Goal: Check status: Check status

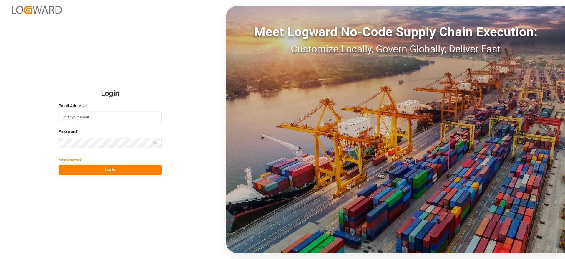
type input "[EMAIL_ADDRESS][DOMAIN_NAME]"
click at [151, 164] on div "Forgot Password?" at bounding box center [110, 159] width 103 height 10
click at [148, 169] on button "Log In" at bounding box center [110, 169] width 103 height 10
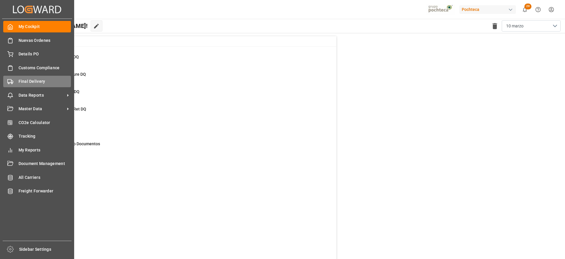
click at [28, 77] on div "Final Delivery Final Delivery" at bounding box center [37, 81] width 68 height 11
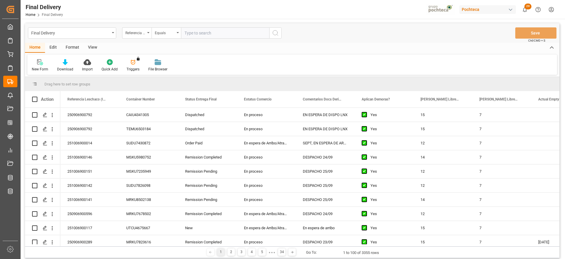
click at [212, 33] on input "text" at bounding box center [225, 32] width 88 height 11
paste input "251006900237"
type input "251006900237"
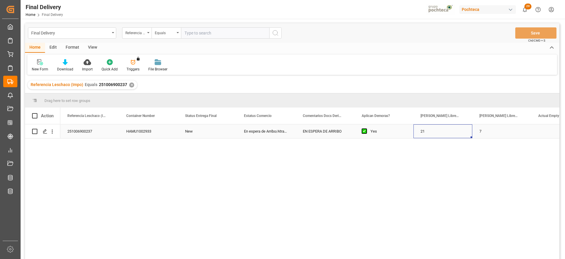
click at [437, 129] on div "21" at bounding box center [442, 131] width 59 height 14
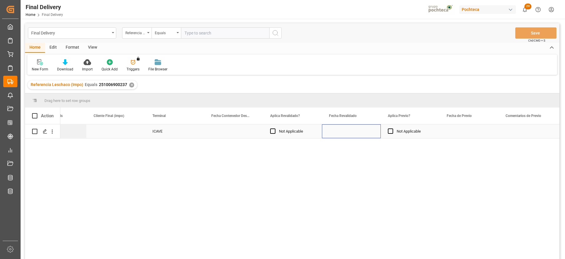
click at [343, 132] on div "Press SPACE to select this row." at bounding box center [351, 131] width 59 height 14
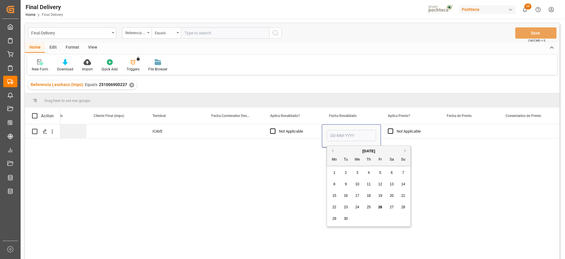
click at [385, 208] on div "22 23 24 25 26 27 28" at bounding box center [369, 206] width 80 height 11
click at [381, 205] on span "26" at bounding box center [380, 207] width 4 height 4
type input "[DATE]"
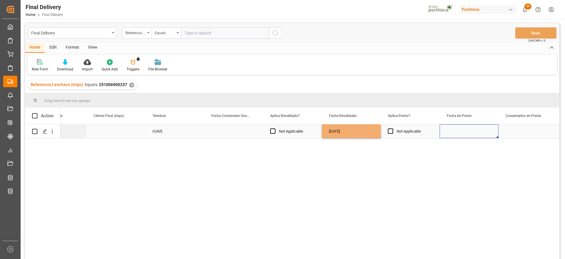
click at [463, 128] on div "Press SPACE to select this row." at bounding box center [469, 131] width 59 height 14
click at [531, 38] on button "Save" at bounding box center [535, 32] width 41 height 11
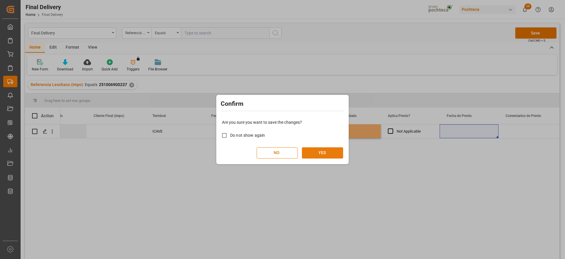
click at [334, 150] on button "YES" at bounding box center [322, 152] width 41 height 11
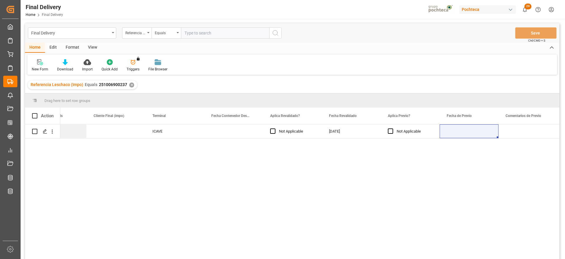
click at [129, 83] on div "✕" at bounding box center [131, 84] width 5 height 5
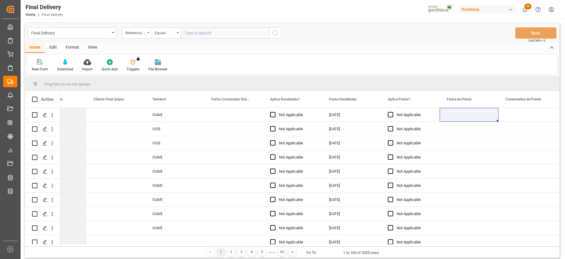
click at [93, 47] on div "View" at bounding box center [93, 48] width 18 height 10
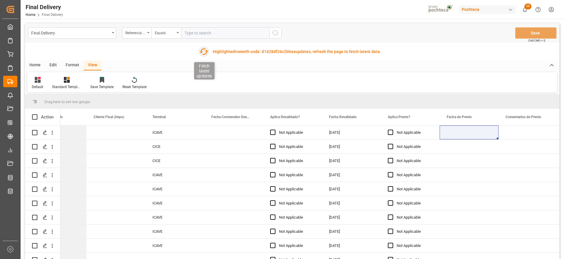
click at [203, 51] on icon "button" at bounding box center [203, 51] width 9 height 9
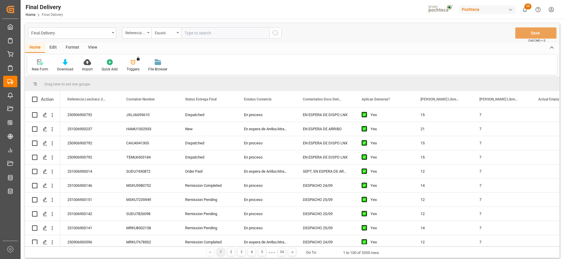
click at [89, 48] on div "View" at bounding box center [93, 48] width 18 height 10
click at [66, 66] on div "Standard Templates" at bounding box center [66, 68] width 29 height 5
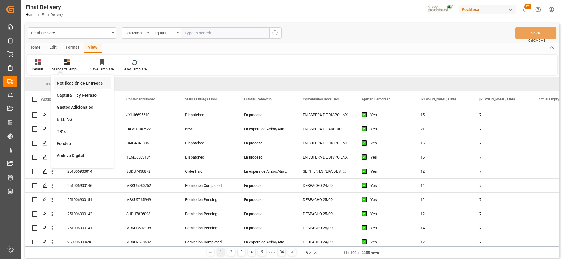
click at [77, 82] on div "Notificación de Entregas" at bounding box center [82, 83] width 51 height 6
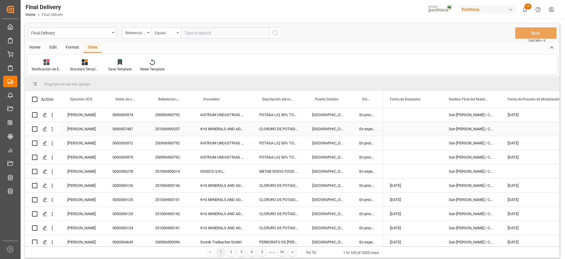
click at [297, 132] on div "CLORURO DE POTASIO KALI USP S-25 KG" at bounding box center [278, 129] width 53 height 14
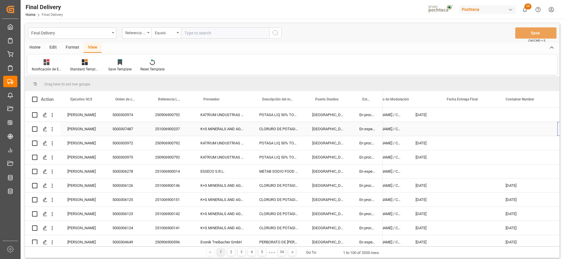
scroll to position [0, 151]
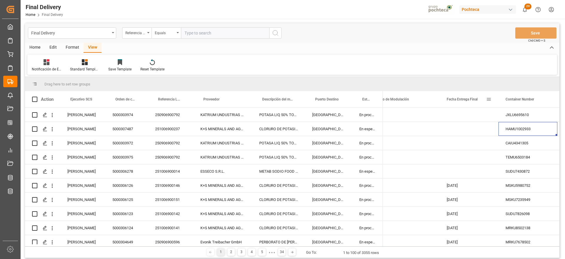
click at [490, 98] on span at bounding box center [488, 99] width 5 height 5
click at [524, 100] on span "filter" at bounding box center [522, 99] width 5 height 5
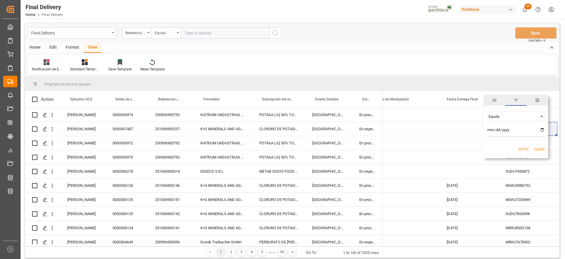
click at [541, 129] on input "date" at bounding box center [516, 131] width 58 height 12
type input "2025-09-27"
drag, startPoint x: 516, startPoint y: 143, endPoint x: 525, endPoint y: 151, distance: 12.1
click at [517, 142] on div "Apply Clear" at bounding box center [515, 149] width 65 height 15
click at [520, 149] on button "Apply" at bounding box center [523, 149] width 11 height 6
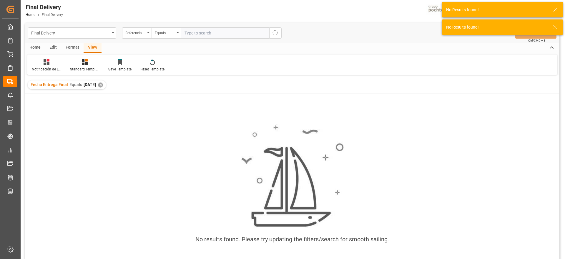
click at [103, 85] on div "✕" at bounding box center [100, 84] width 5 height 5
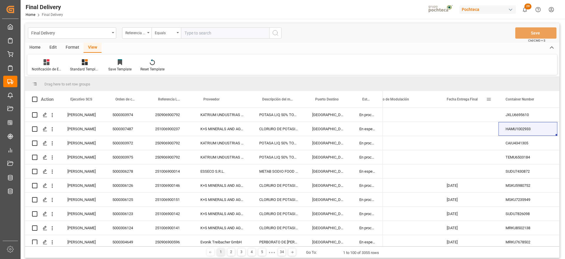
click at [488, 99] on span at bounding box center [488, 99] width 5 height 5
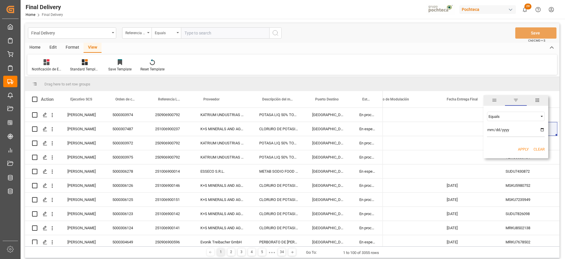
click at [542, 128] on input "date" at bounding box center [516, 131] width 58 height 12
type input "2025-09-29"
click at [522, 146] on div "Apply Clear" at bounding box center [515, 149] width 65 height 15
click at [523, 147] on button "Apply" at bounding box center [523, 149] width 11 height 6
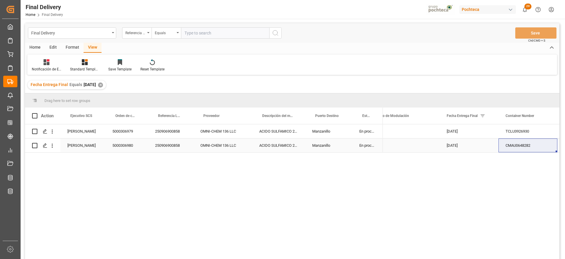
click at [464, 142] on div "29-09-2025" at bounding box center [469, 145] width 59 height 14
click at [316, 142] on div "Manzanillo" at bounding box center [328, 145] width 47 height 14
